Goal: Task Accomplishment & Management: Use online tool/utility

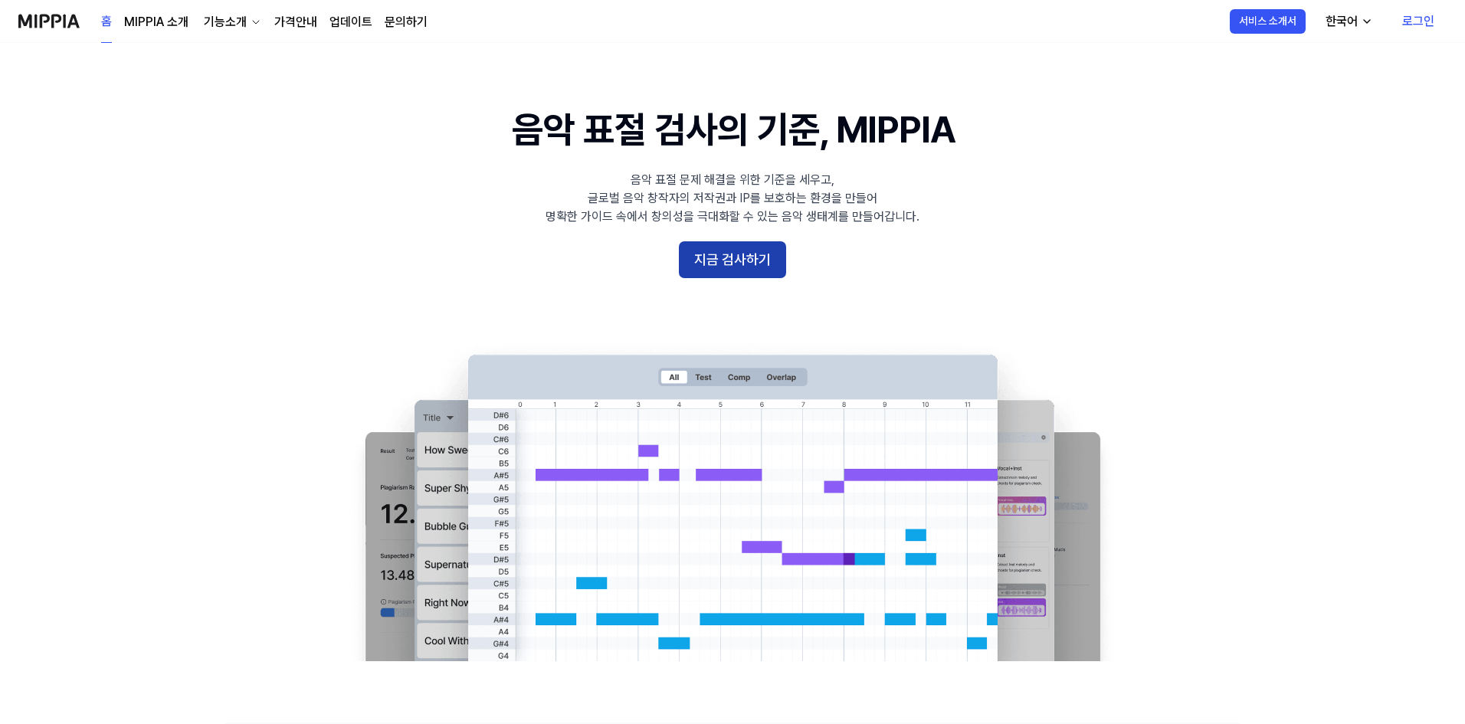
click at [733, 259] on button "지금 검사하기" at bounding box center [732, 259] width 107 height 37
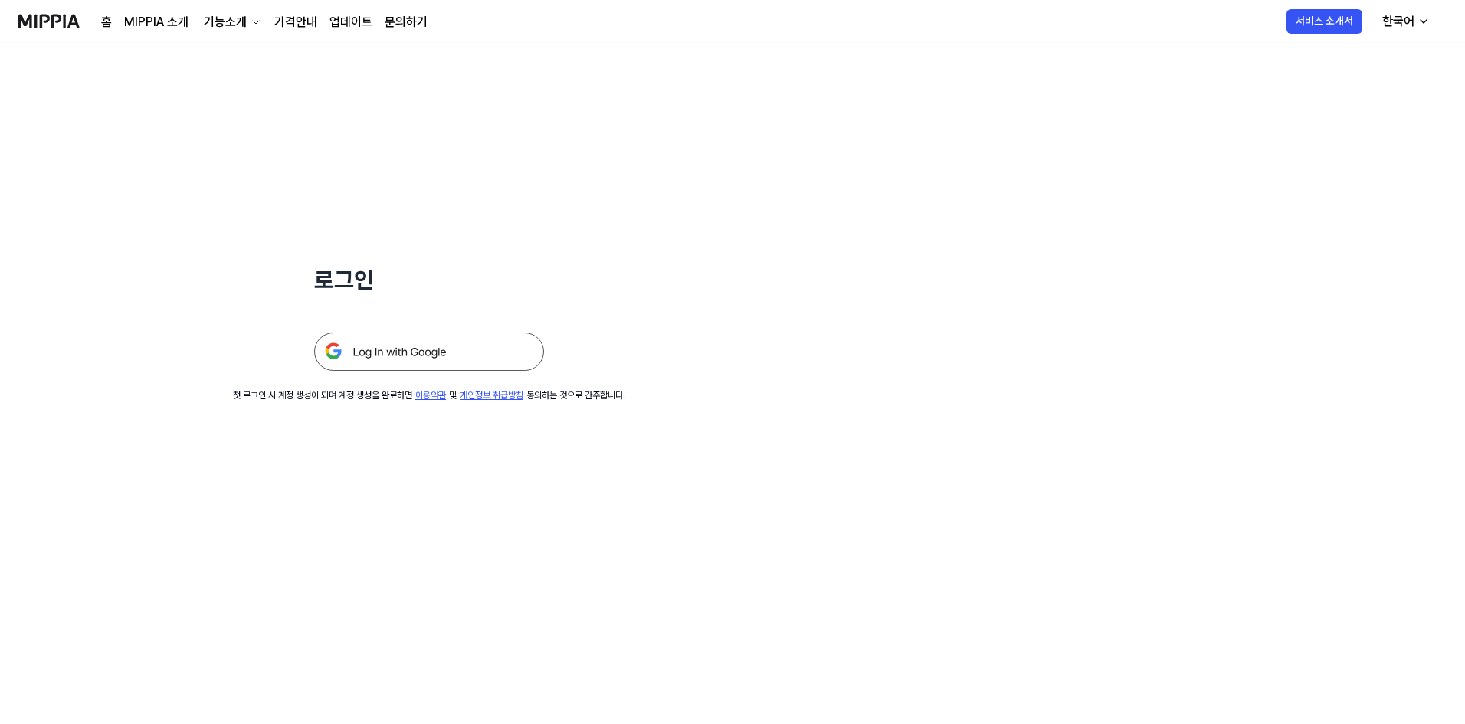
click at [452, 350] on img at bounding box center [429, 352] width 230 height 38
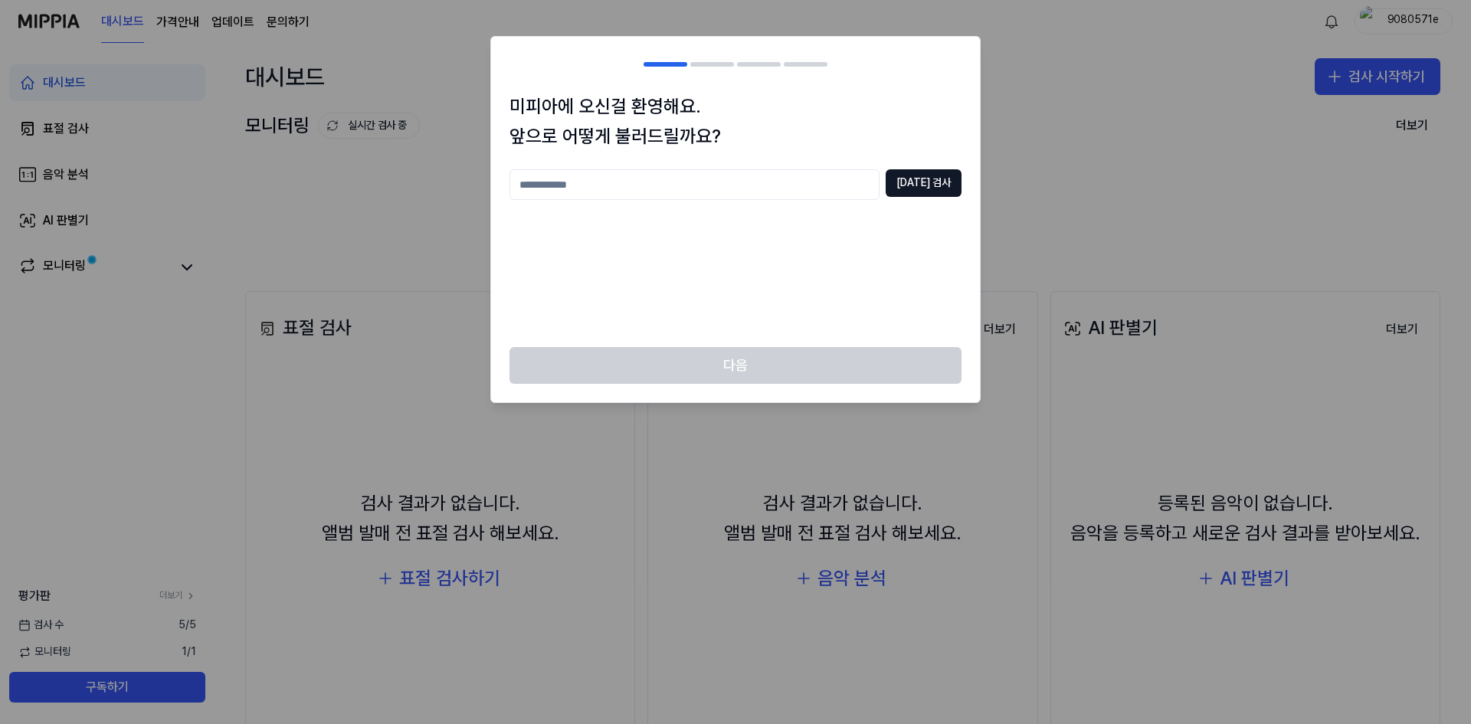
click at [789, 181] on input "text" at bounding box center [695, 184] width 370 height 31
type input "**"
click at [923, 185] on button "[DATE] 검사" at bounding box center [924, 183] width 76 height 28
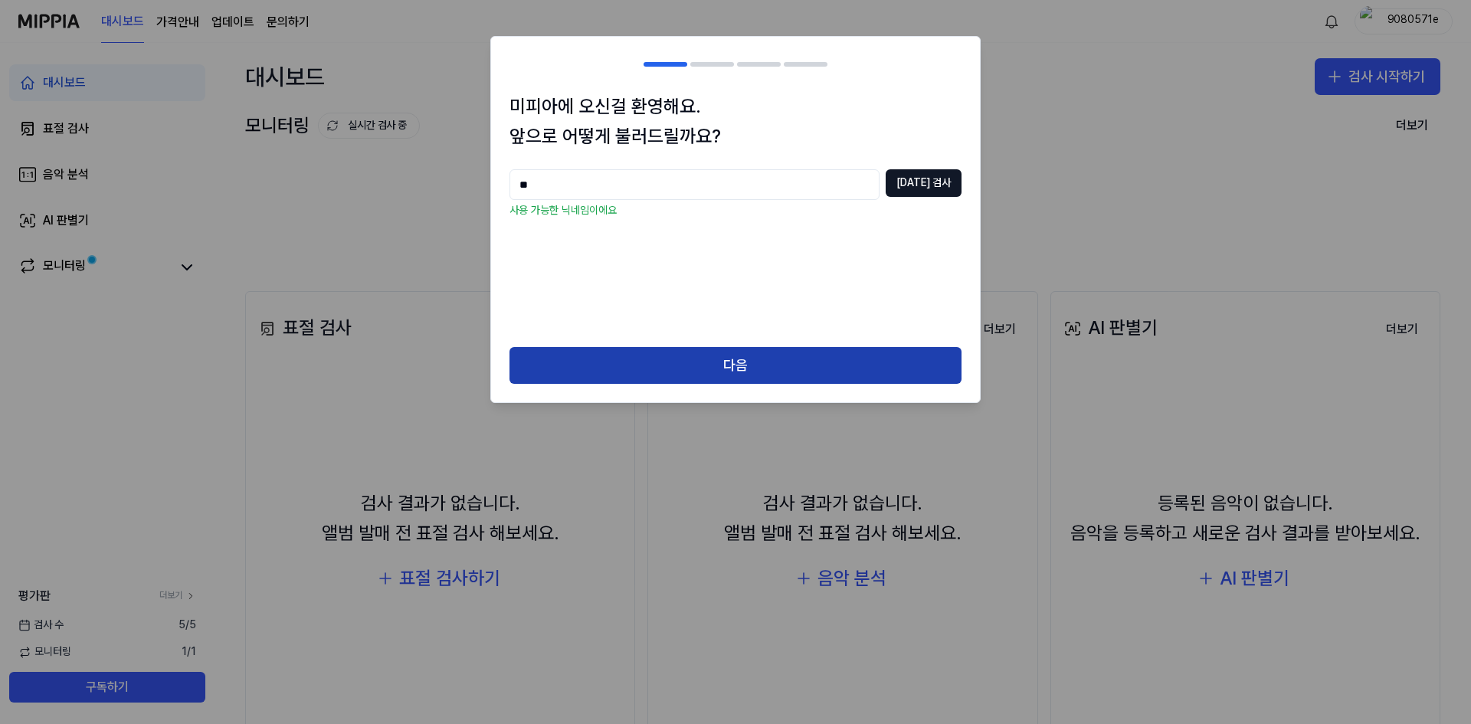
click at [796, 357] on button "다음" at bounding box center [736, 365] width 452 height 37
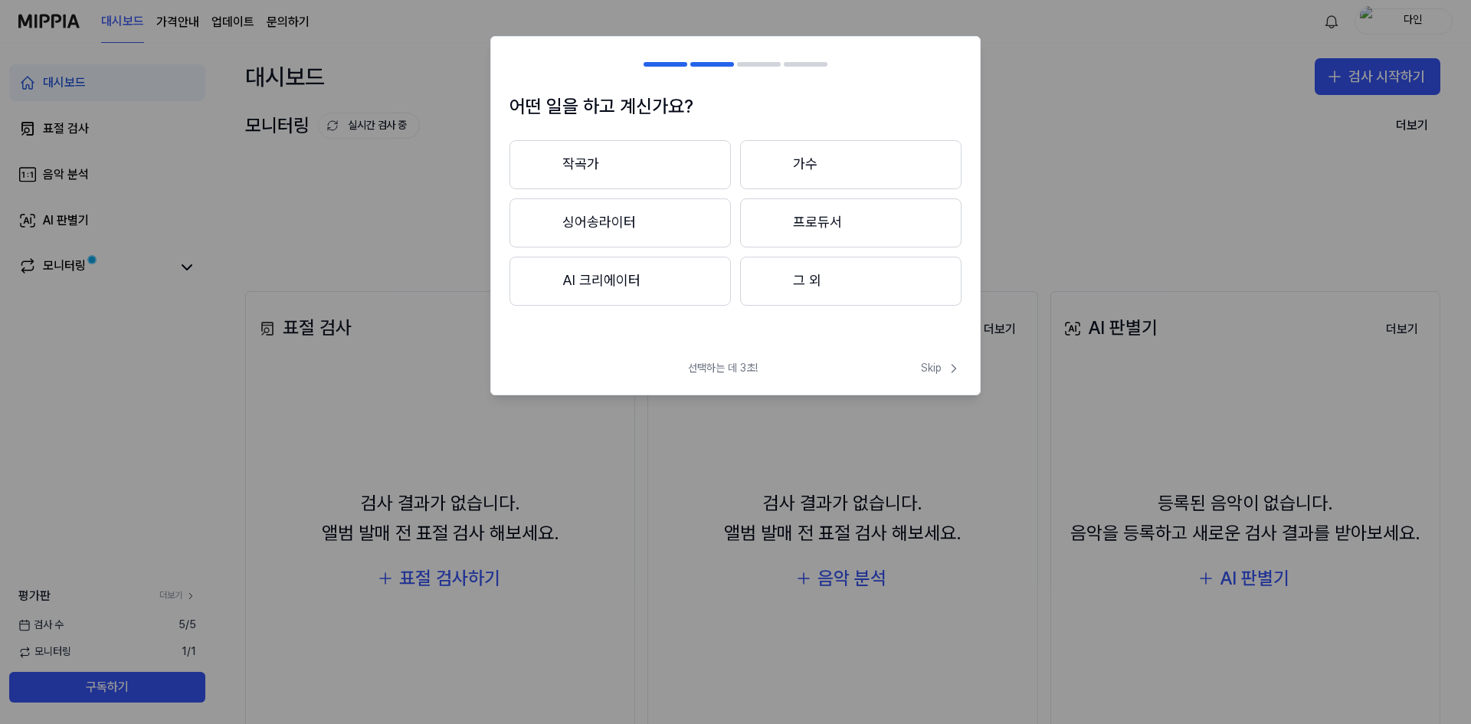
click at [697, 230] on button "싱어송라이터" at bounding box center [620, 222] width 221 height 49
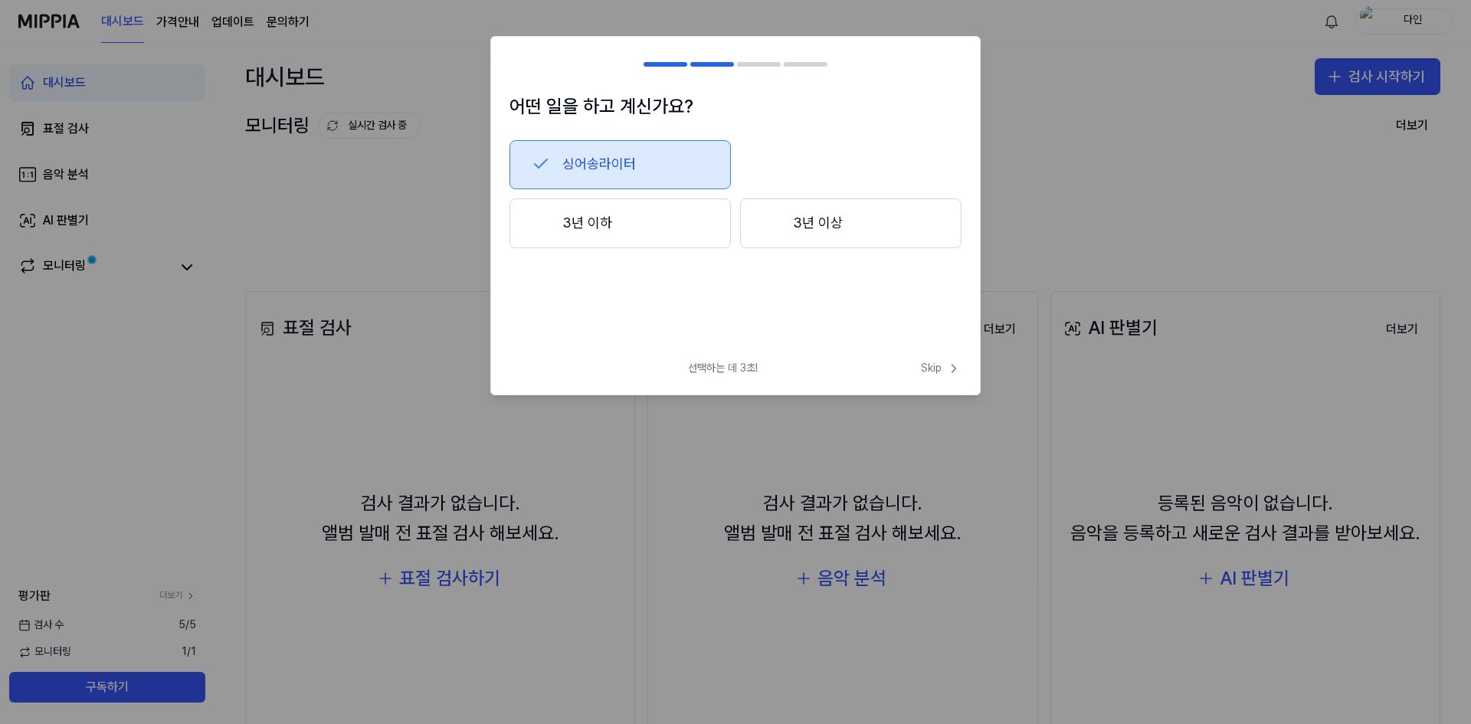
click at [799, 238] on button "3년 이상" at bounding box center [850, 223] width 221 height 51
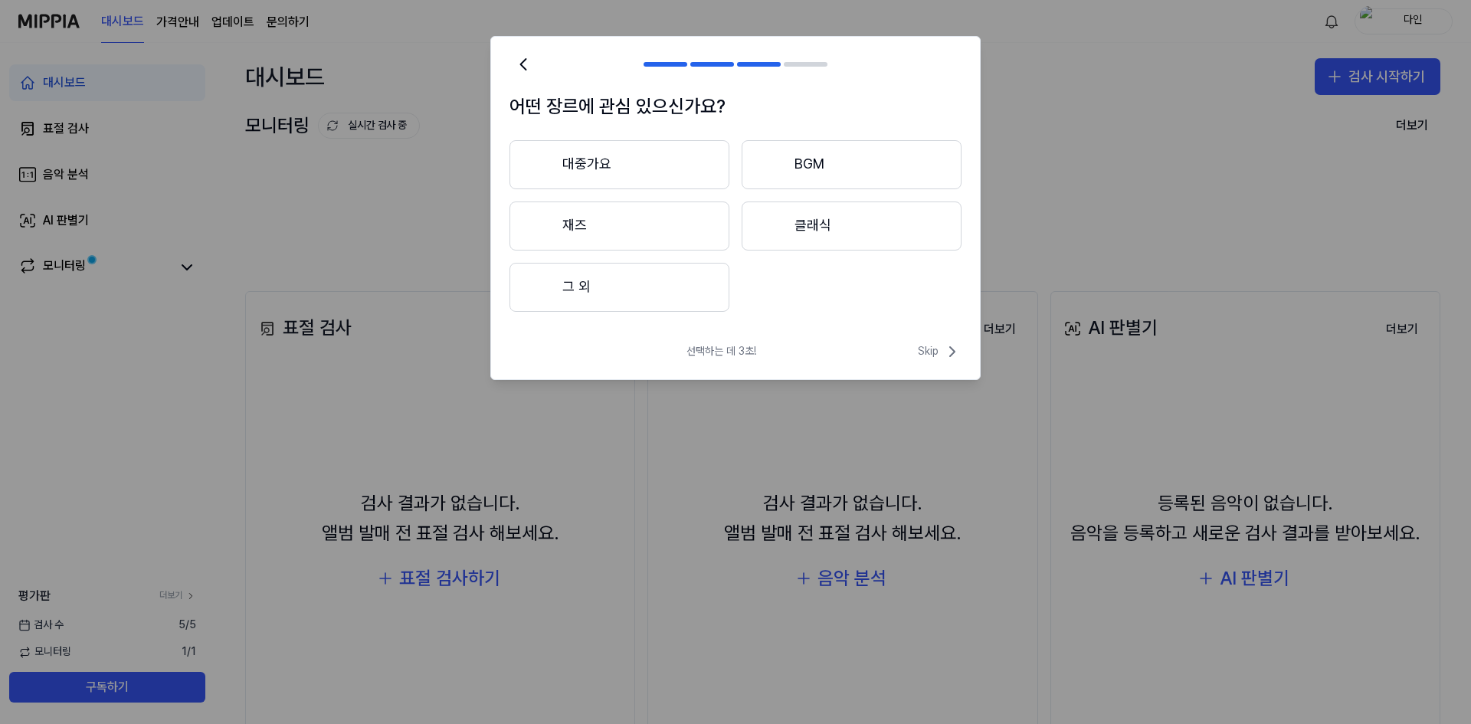
click at [671, 281] on button "그 외" at bounding box center [620, 287] width 220 height 49
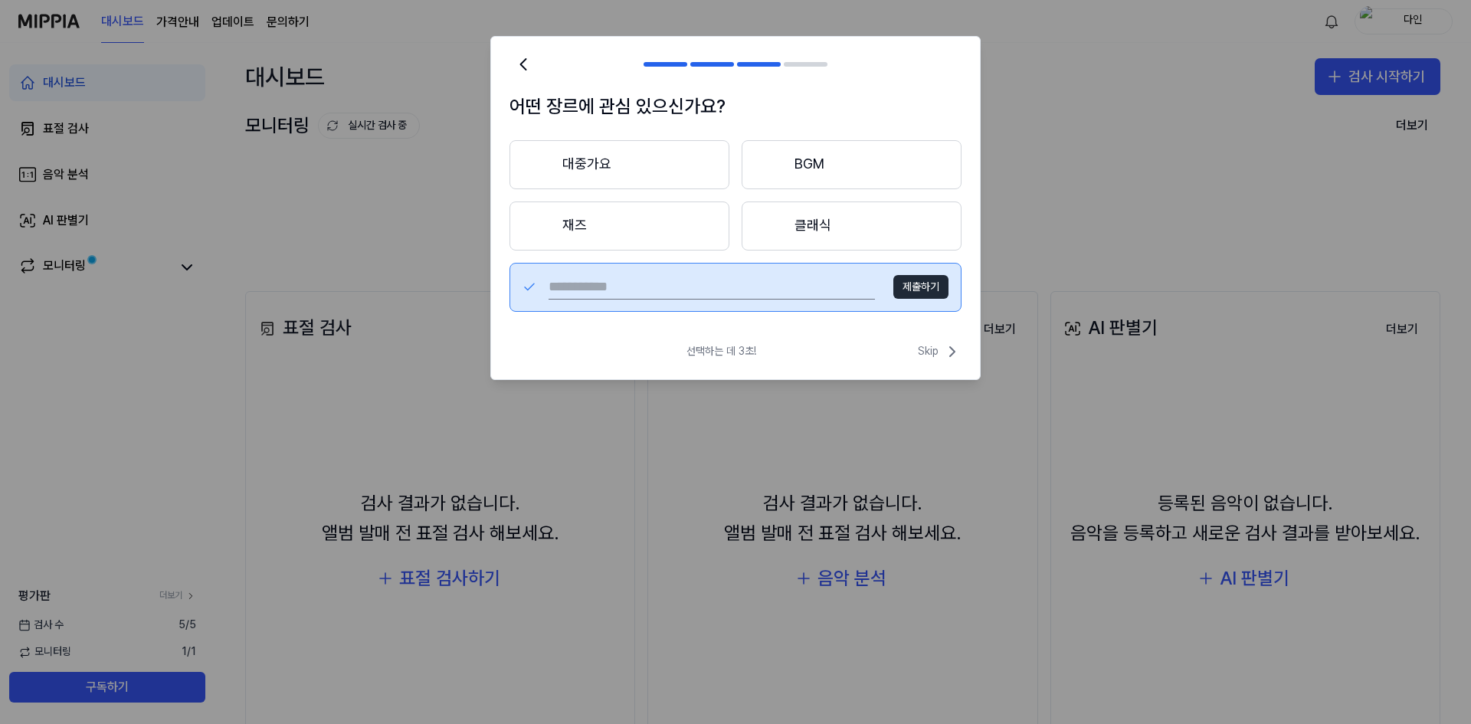
click at [827, 275] on input "text" at bounding box center [712, 287] width 326 height 25
type input "**"
click at [933, 280] on button "제출하기" at bounding box center [921, 287] width 55 height 25
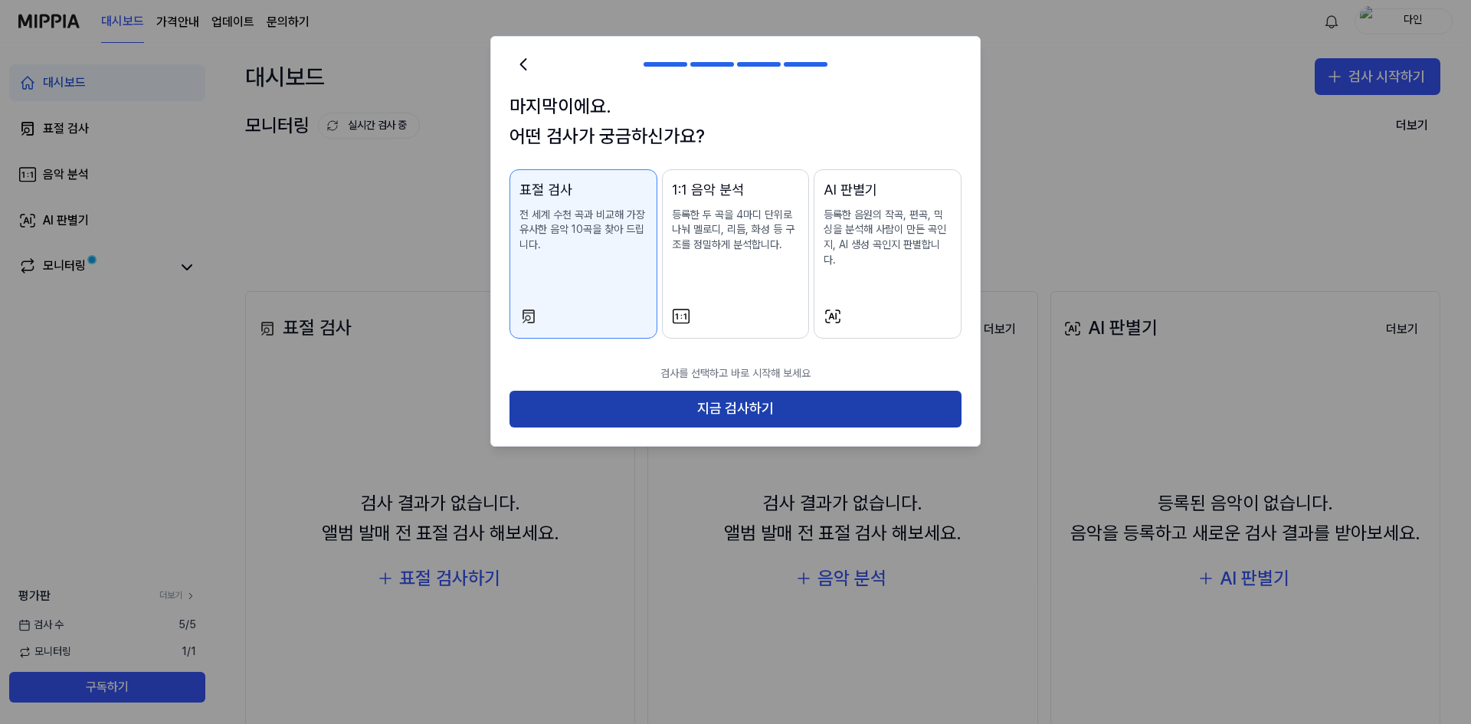
click at [721, 391] on button "지금 검사하기" at bounding box center [736, 409] width 452 height 37
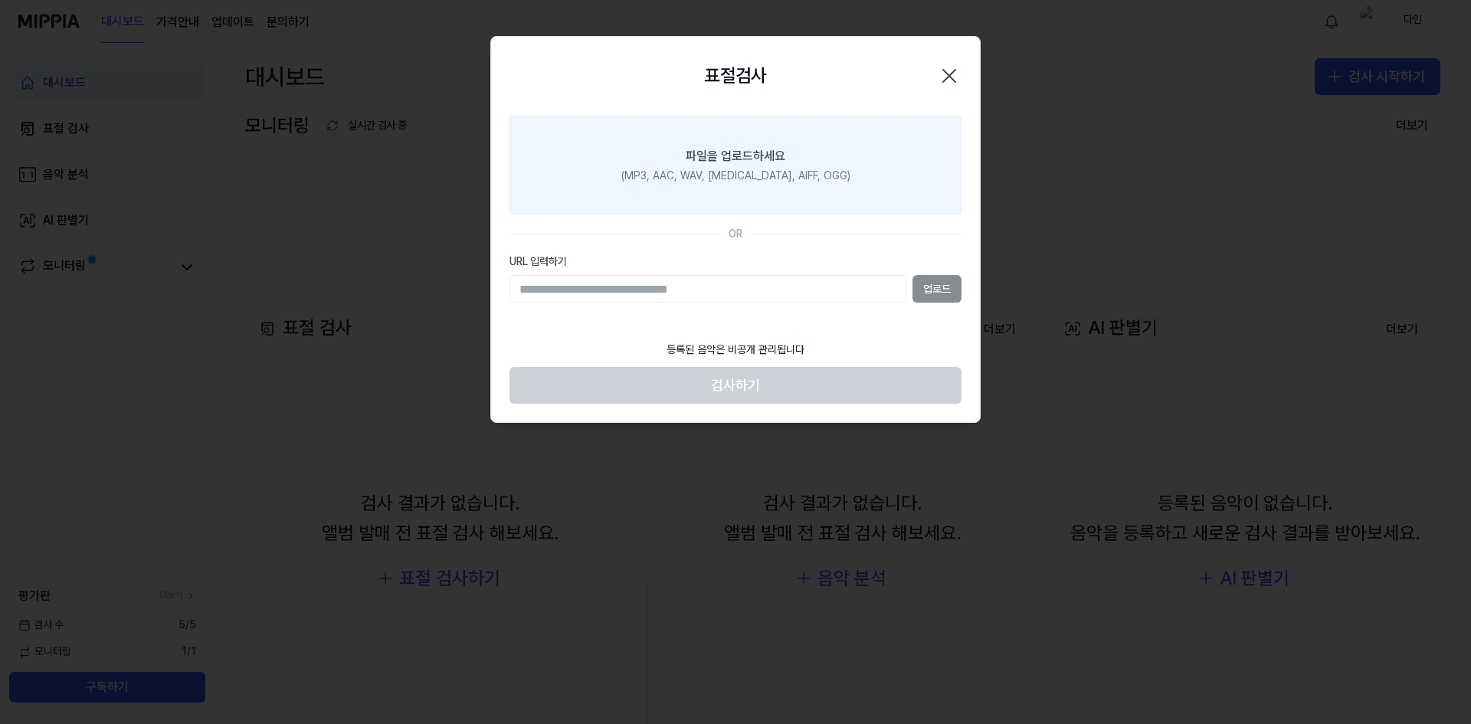
click at [767, 172] on div "(MP3, AAC, WAV, [MEDICAL_DATA], AIFF, OGG)" at bounding box center [736, 176] width 229 height 15
click at [0, 0] on input "파일을 업로드하세요 (MP3, AAC, WAV, [MEDICAL_DATA], AIFF, OGG)" at bounding box center [0, 0] width 0 height 0
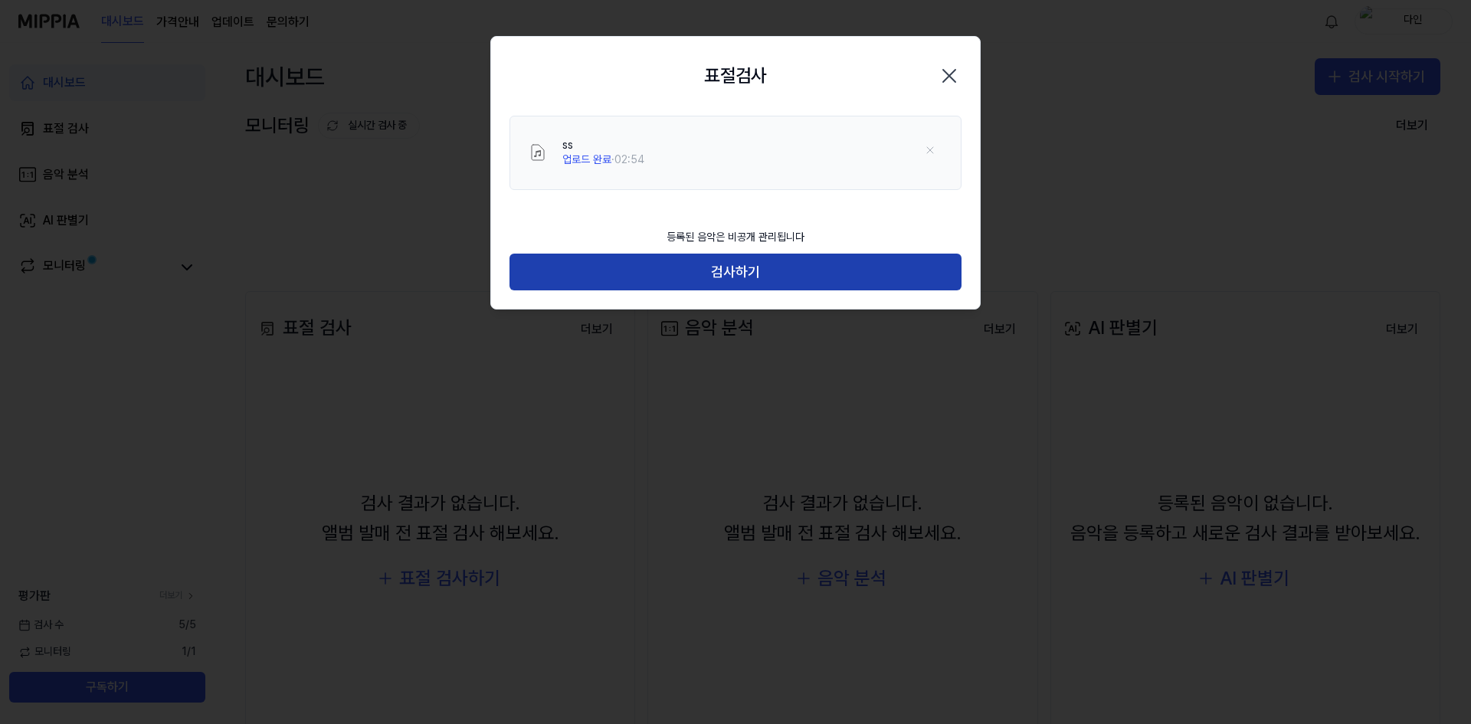
click at [793, 276] on button "검사하기" at bounding box center [736, 272] width 452 height 37
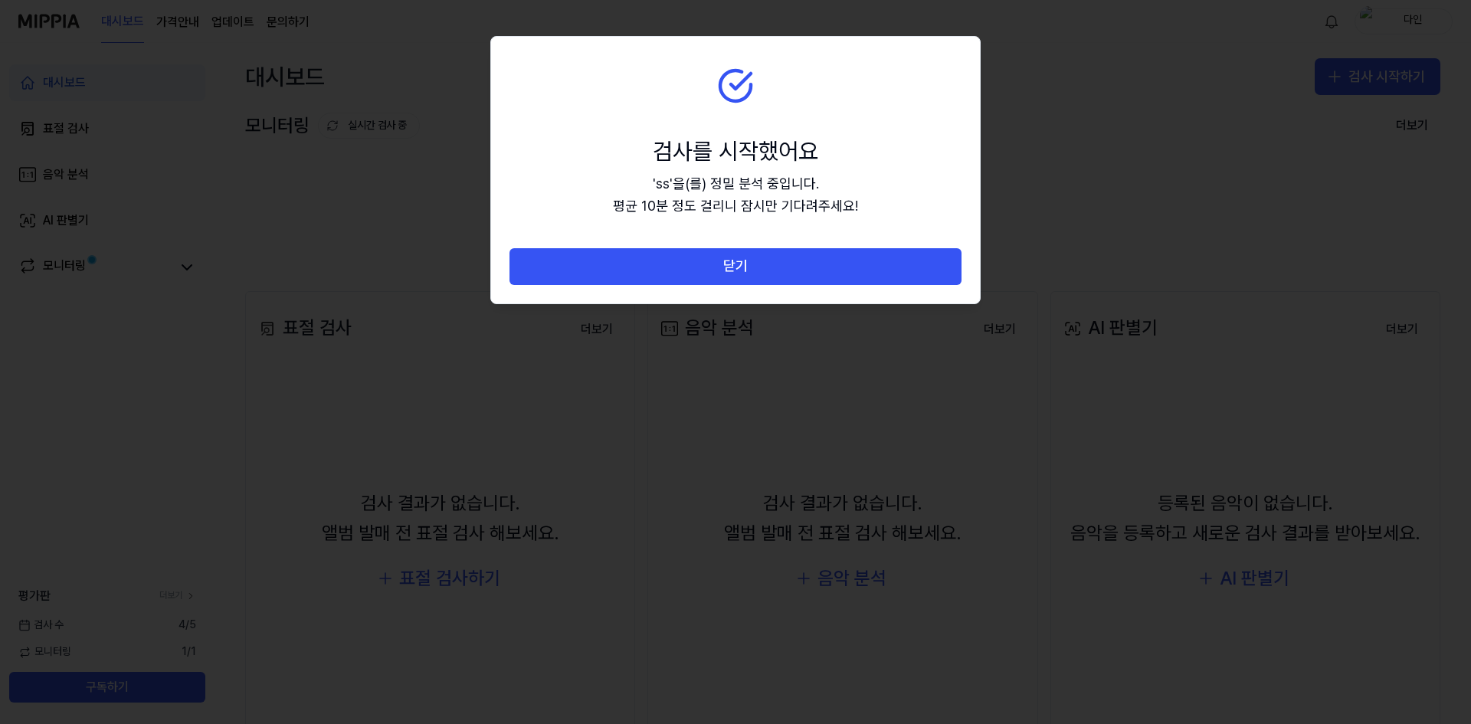
drag, startPoint x: 825, startPoint y: 267, endPoint x: 842, endPoint y: 267, distance: 16.9
click at [825, 267] on button "닫기" at bounding box center [736, 266] width 452 height 37
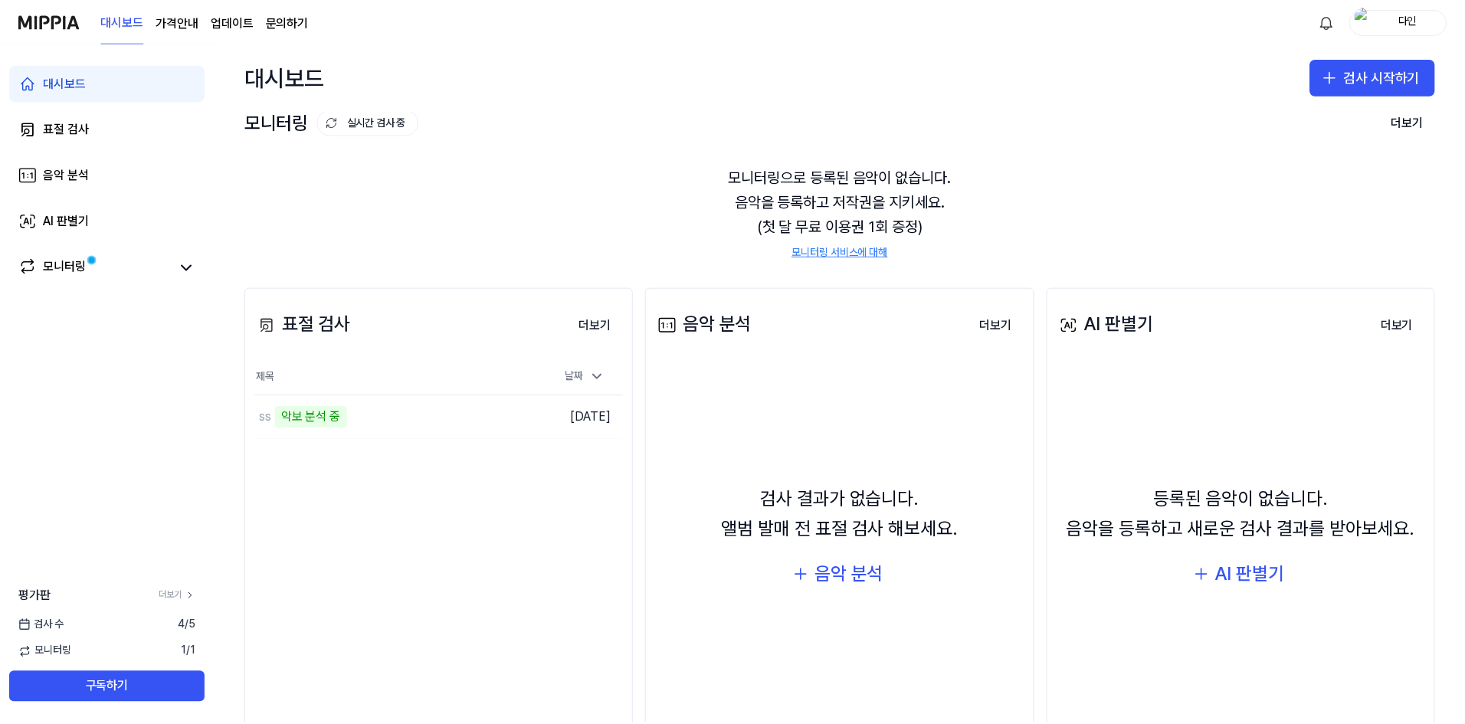
scroll to position [80, 0]
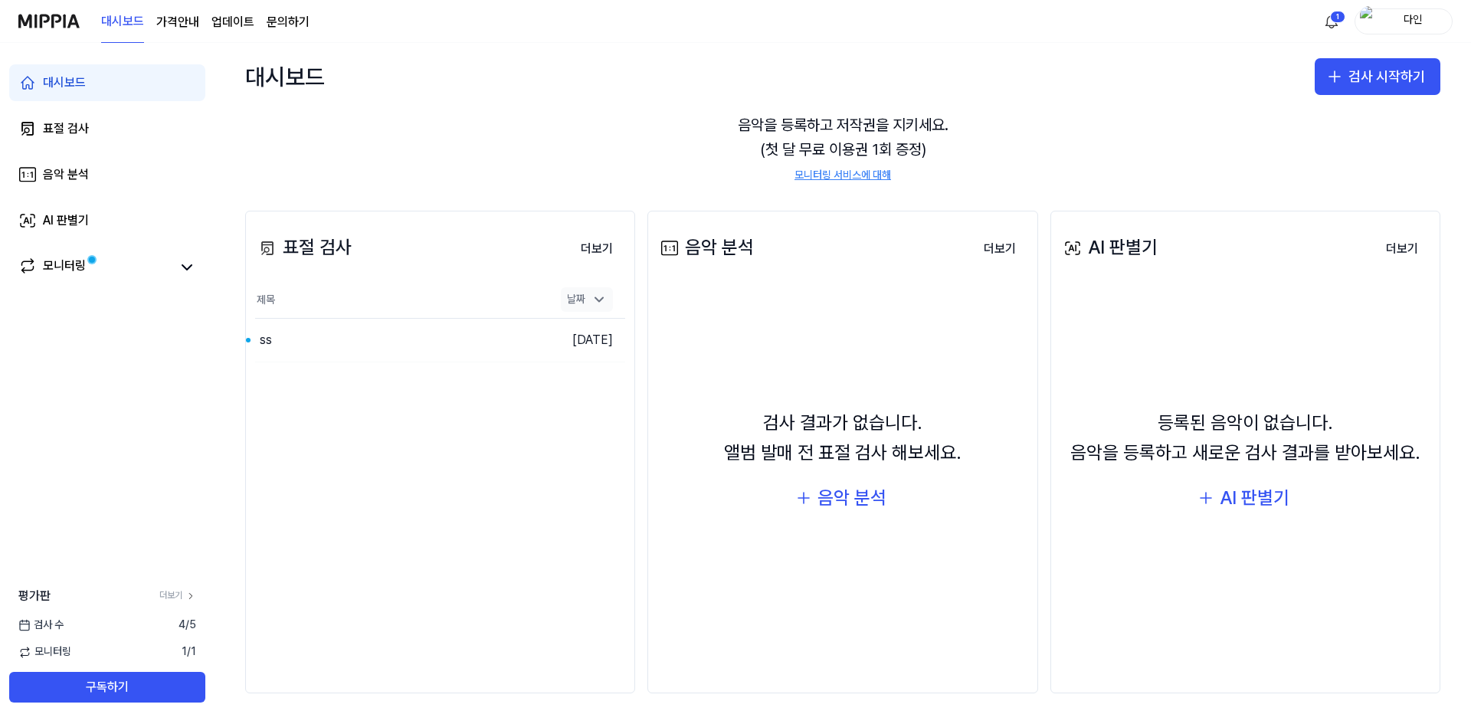
click at [599, 295] on icon at bounding box center [599, 299] width 15 height 15
click at [366, 349] on div "ss" at bounding box center [362, 340] width 215 height 43
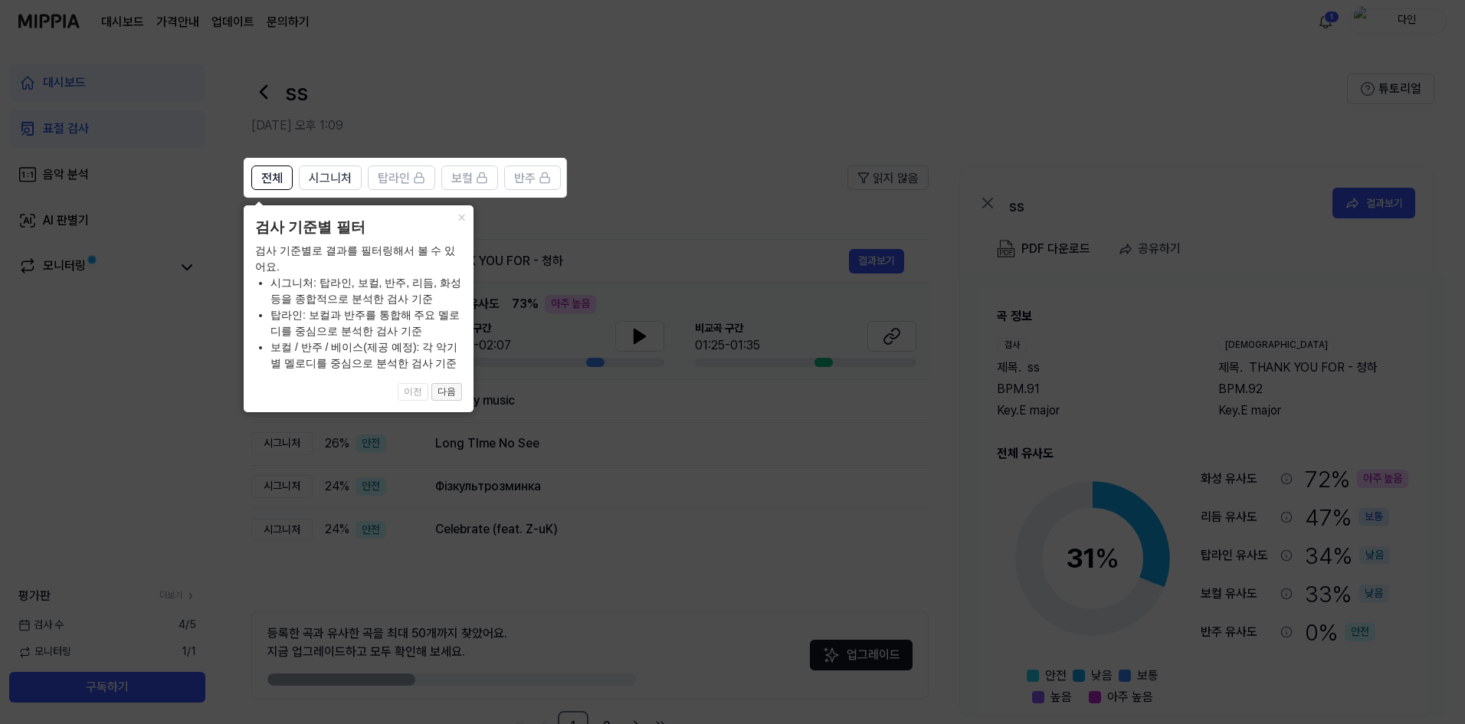
click at [451, 392] on button "다음" at bounding box center [446, 392] width 31 height 18
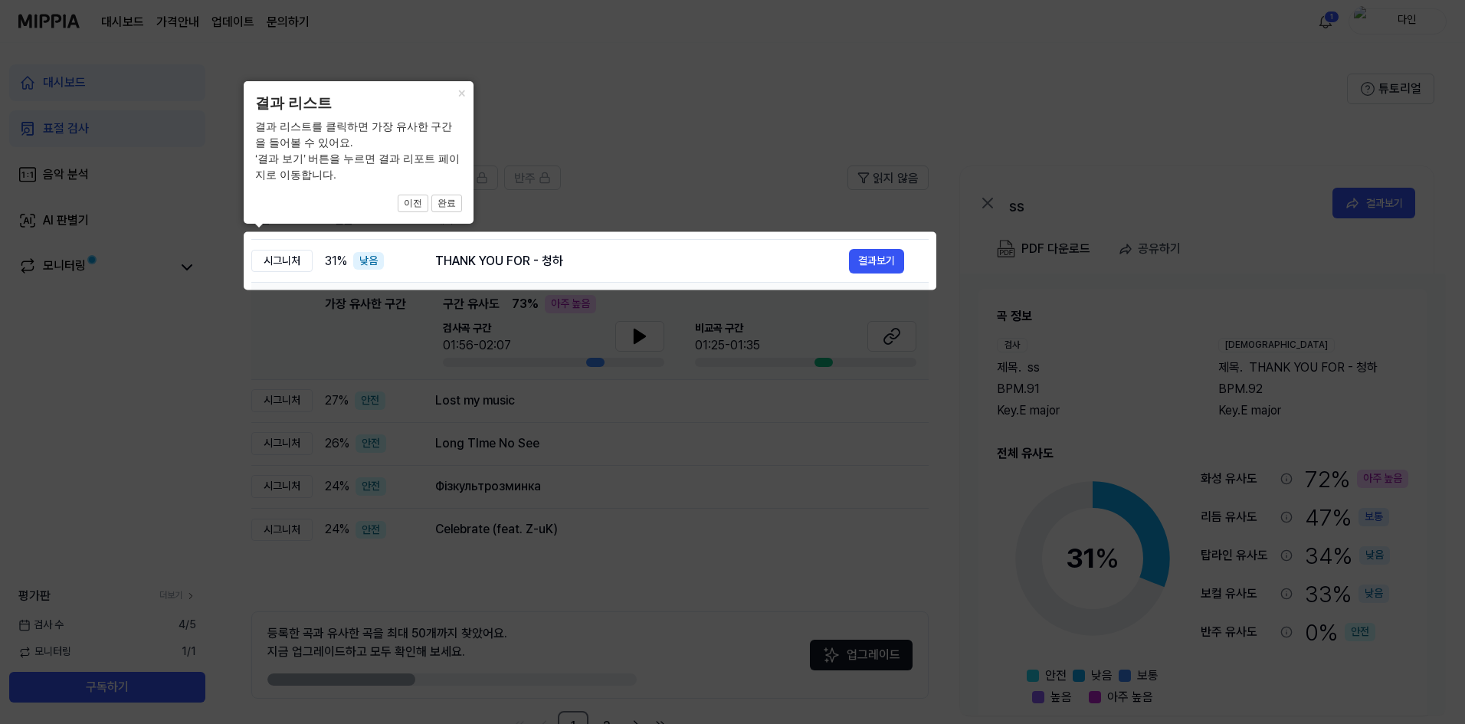
click at [671, 312] on icon at bounding box center [735, 362] width 1471 height 724
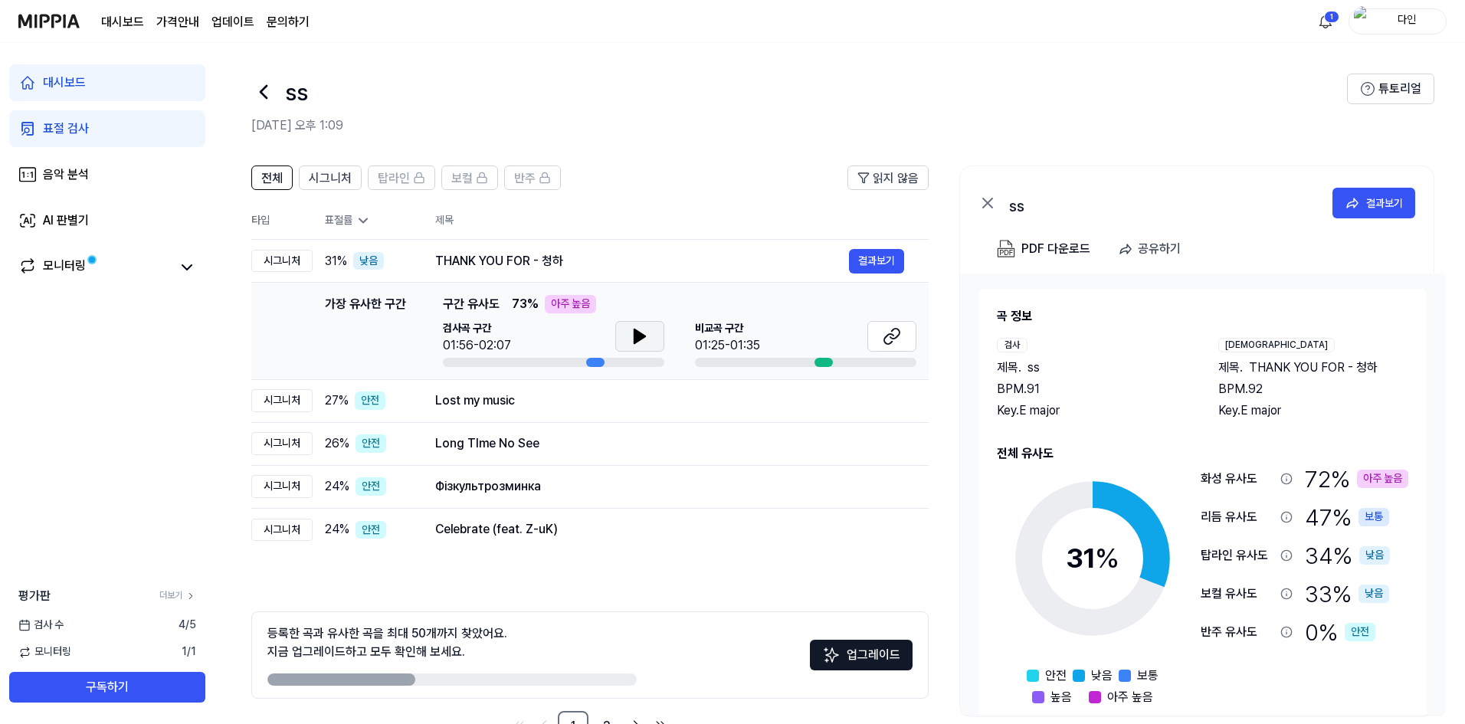
click at [651, 336] on button at bounding box center [639, 336] width 49 height 31
drag, startPoint x: 435, startPoint y: 263, endPoint x: 515, endPoint y: 264, distance: 79.7
click at [515, 264] on div "THANK YOU FOR - 청하" at bounding box center [642, 261] width 414 height 18
click at [641, 340] on icon at bounding box center [640, 336] width 18 height 18
click at [823, 366] on div at bounding box center [824, 362] width 18 height 9
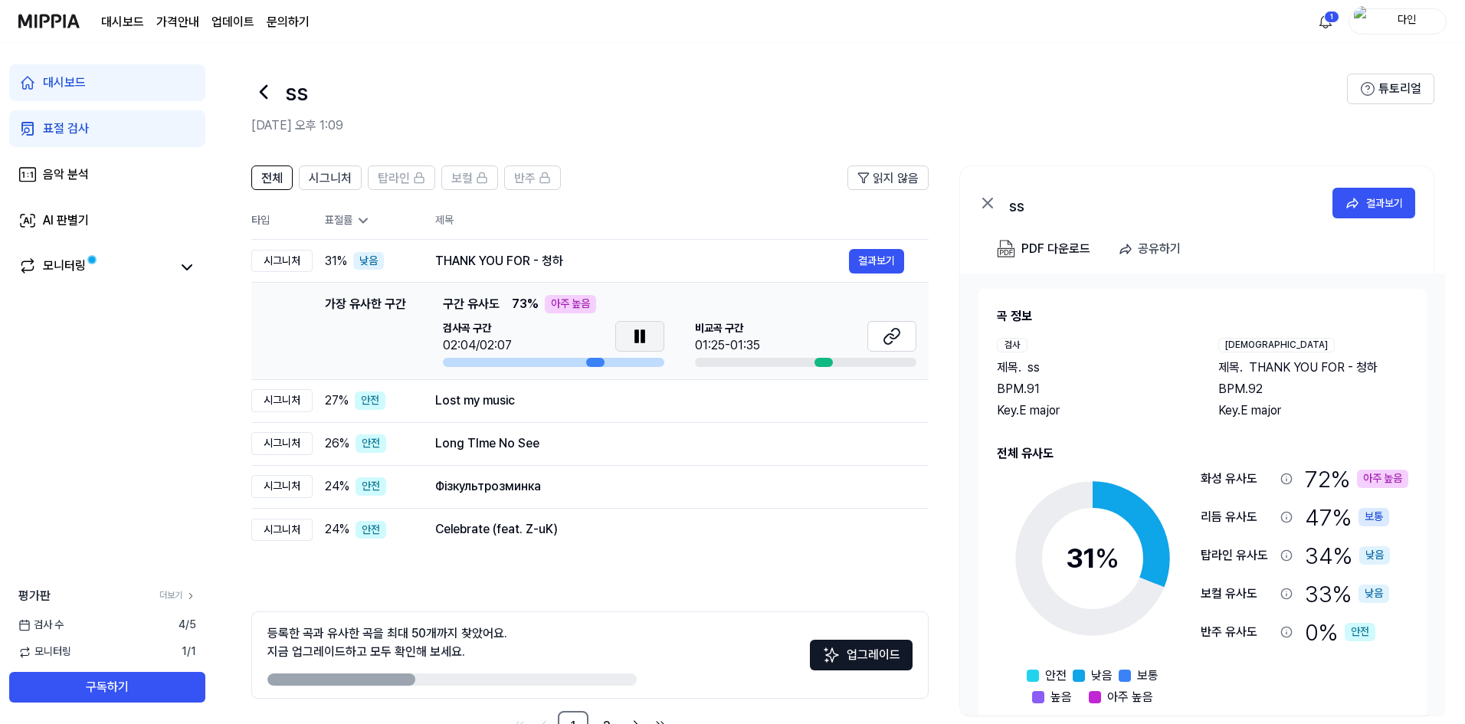
click at [633, 338] on icon at bounding box center [640, 336] width 18 height 18
click at [886, 340] on icon at bounding box center [892, 336] width 18 height 18
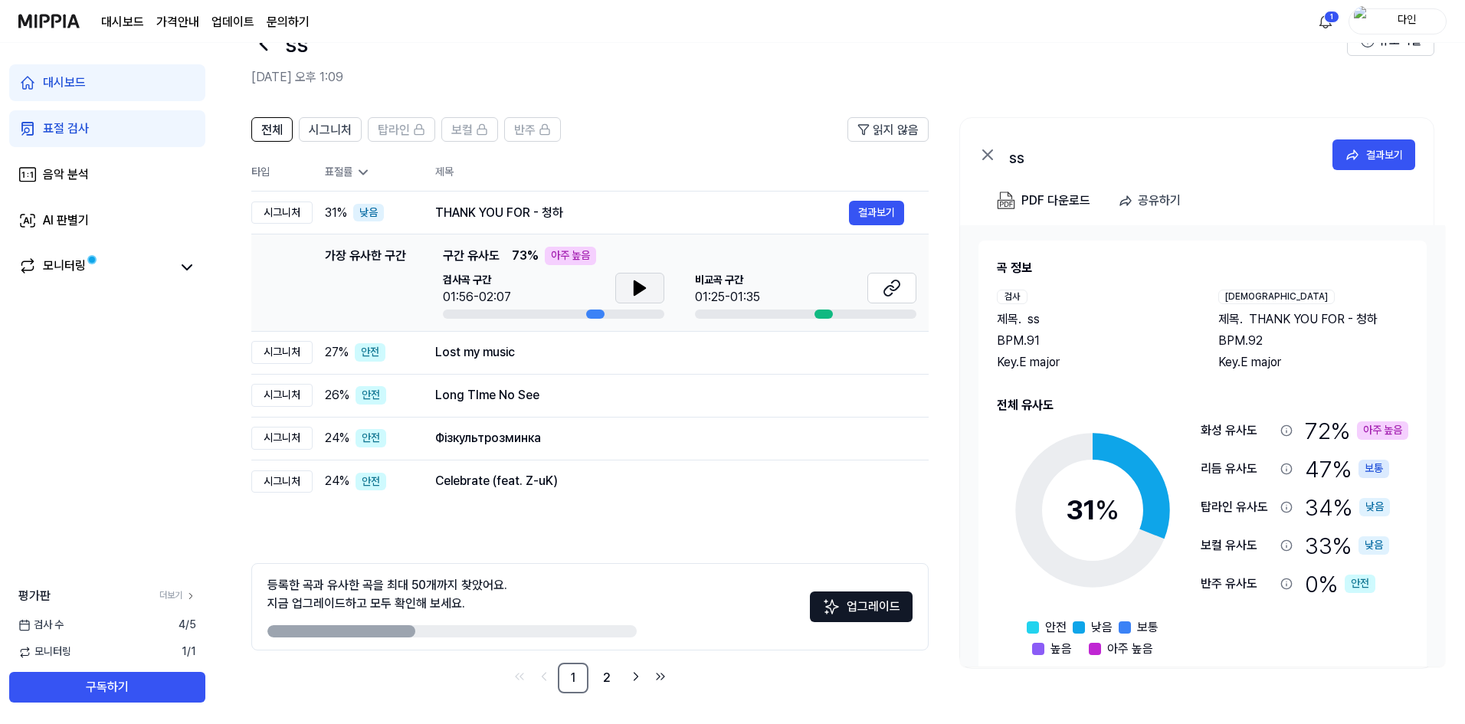
click at [638, 287] on icon at bounding box center [640, 288] width 11 height 14
click at [562, 359] on div "Lost my music" at bounding box center [642, 352] width 414 height 18
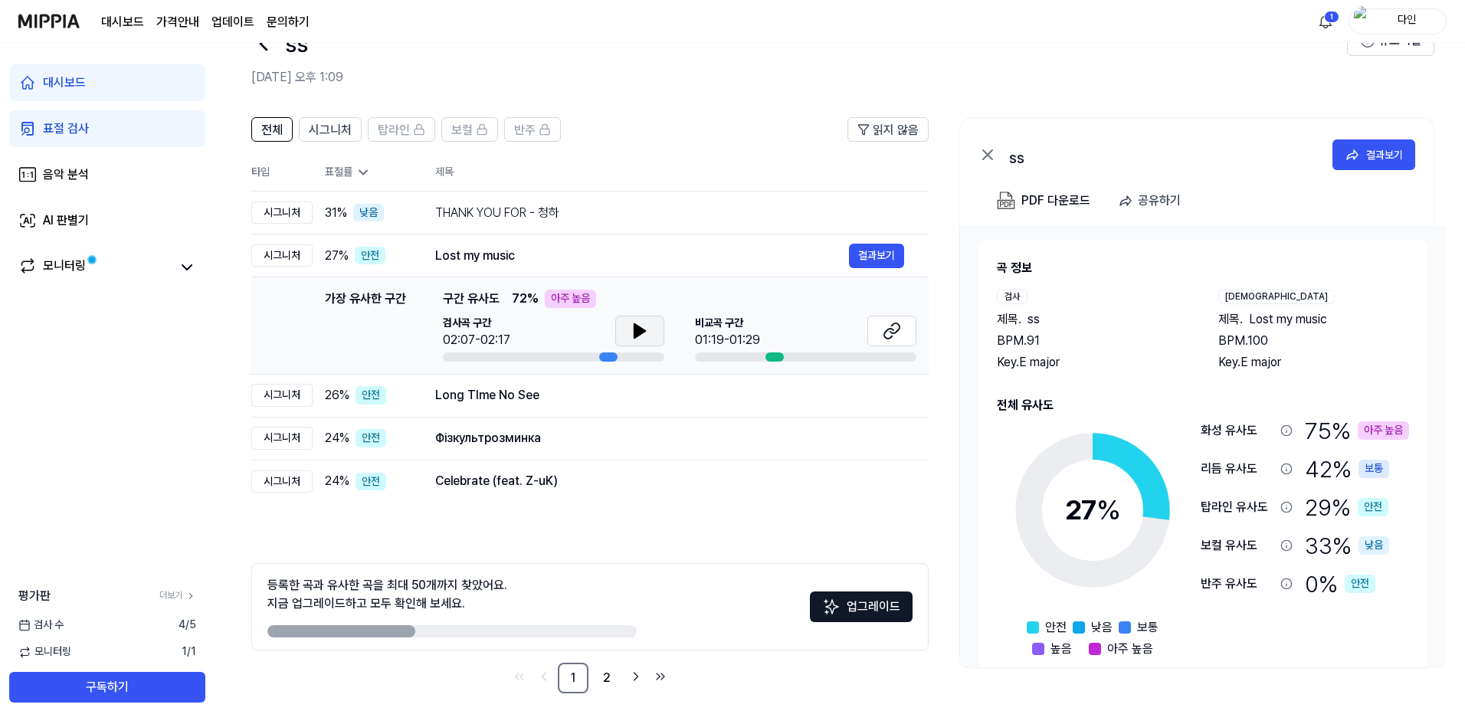
click at [629, 325] on button at bounding box center [639, 331] width 49 height 31
click at [895, 330] on icon at bounding box center [892, 331] width 18 height 18
click at [645, 328] on icon at bounding box center [642, 331] width 3 height 12
drag, startPoint x: 1196, startPoint y: 431, endPoint x: 1263, endPoint y: 428, distance: 67.6
click at [1263, 428] on div "27 % 안전 낮음 보통 높음 아주 높음 화성 유사도 75 % 아주 높음 리듬 유사도 42 % 보통 탑라인 유사도 29 % 안전 보컬 유사도 …" at bounding box center [1203, 537] width 412 height 244
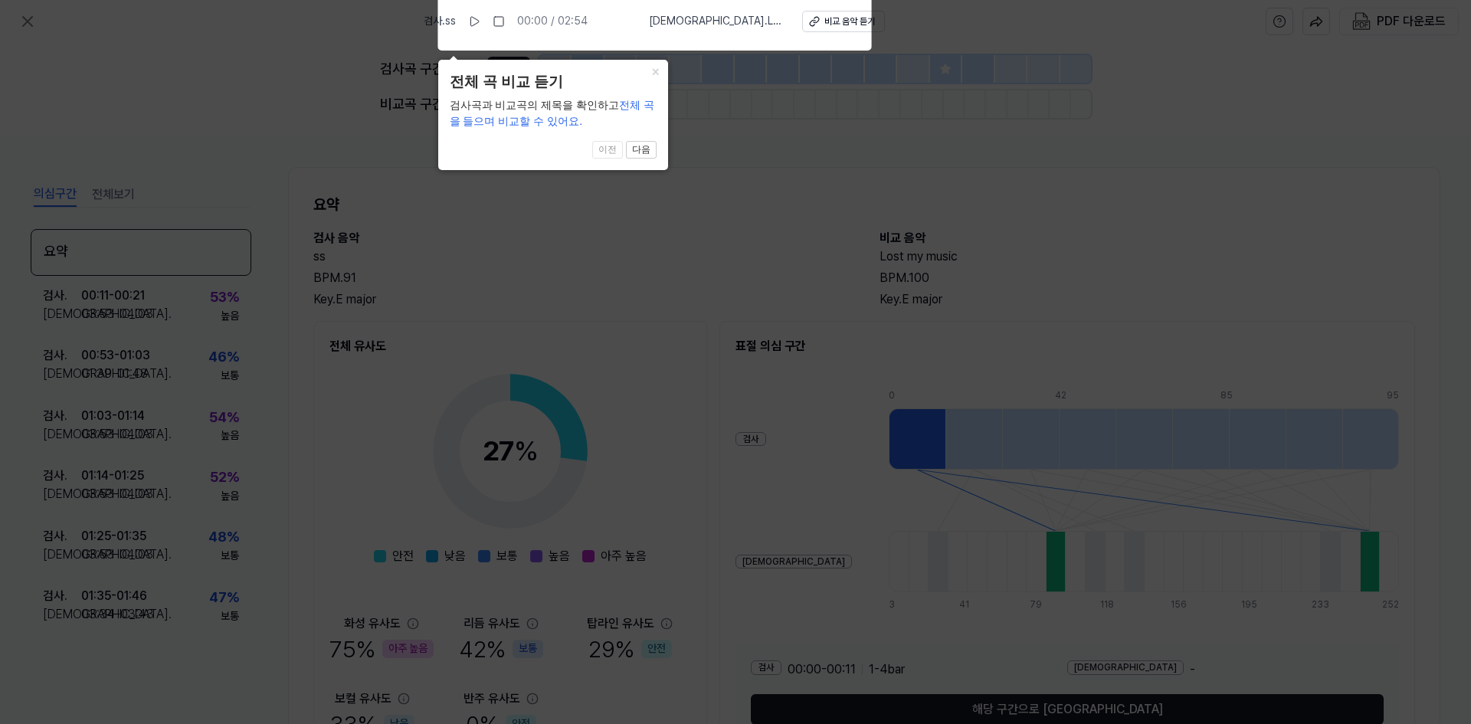
click at [1025, 171] on icon at bounding box center [735, 358] width 1471 height 732
